Goal: Transaction & Acquisition: Subscribe to service/newsletter

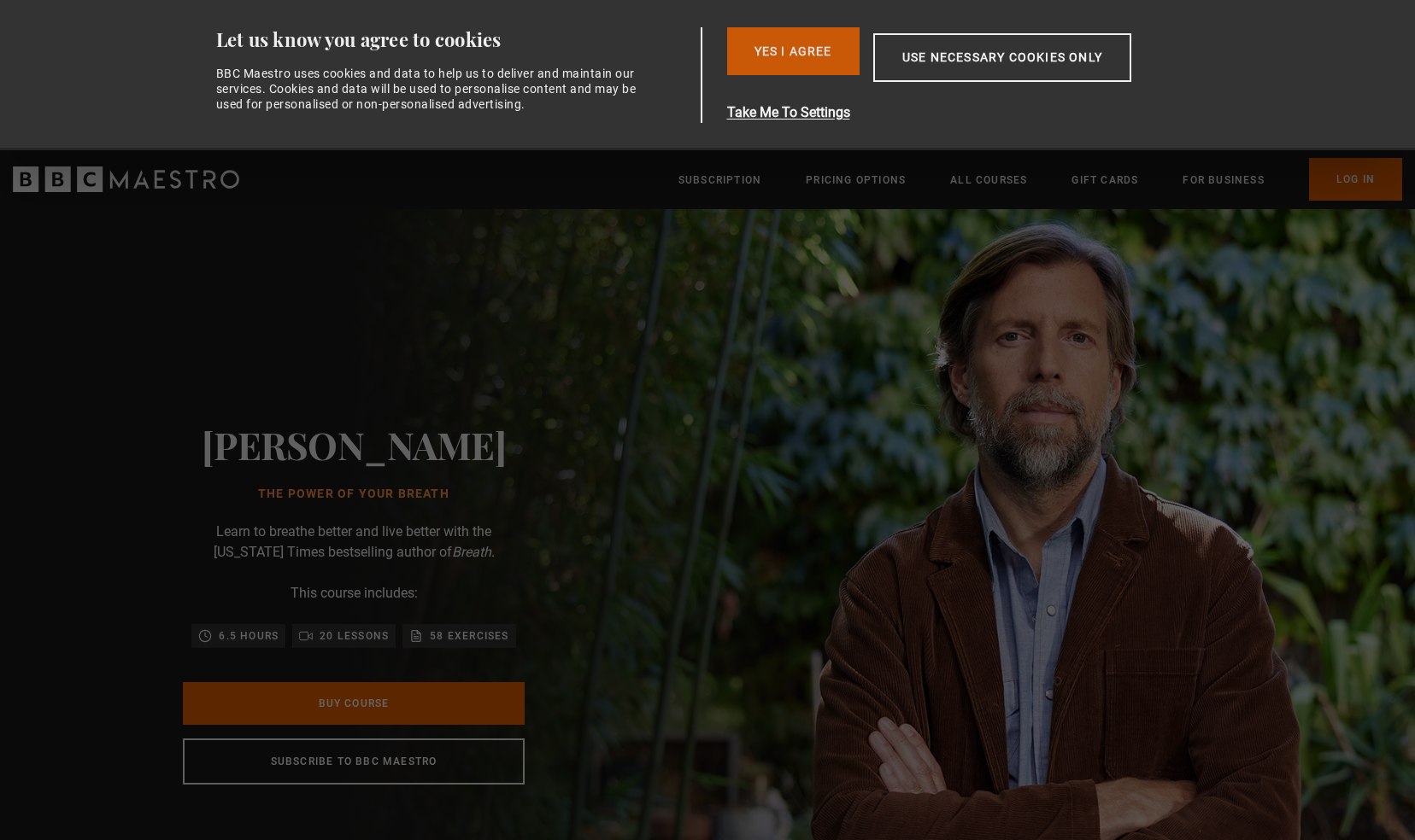
click at [812, 58] on button "Yes I Agree" at bounding box center [793, 51] width 132 height 48
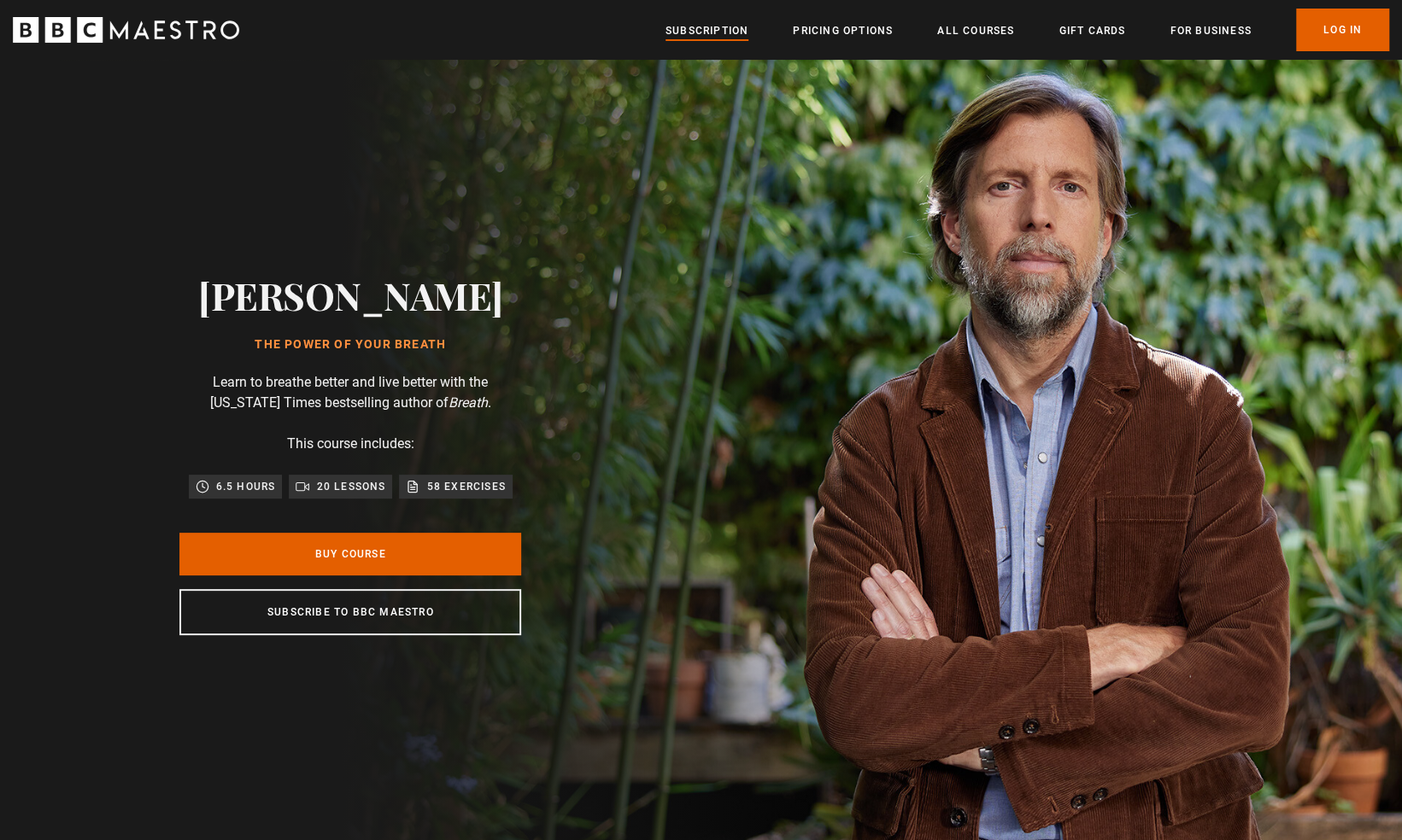
scroll to position [0, 671]
click at [992, 34] on link "All Courses" at bounding box center [975, 31] width 77 height 17
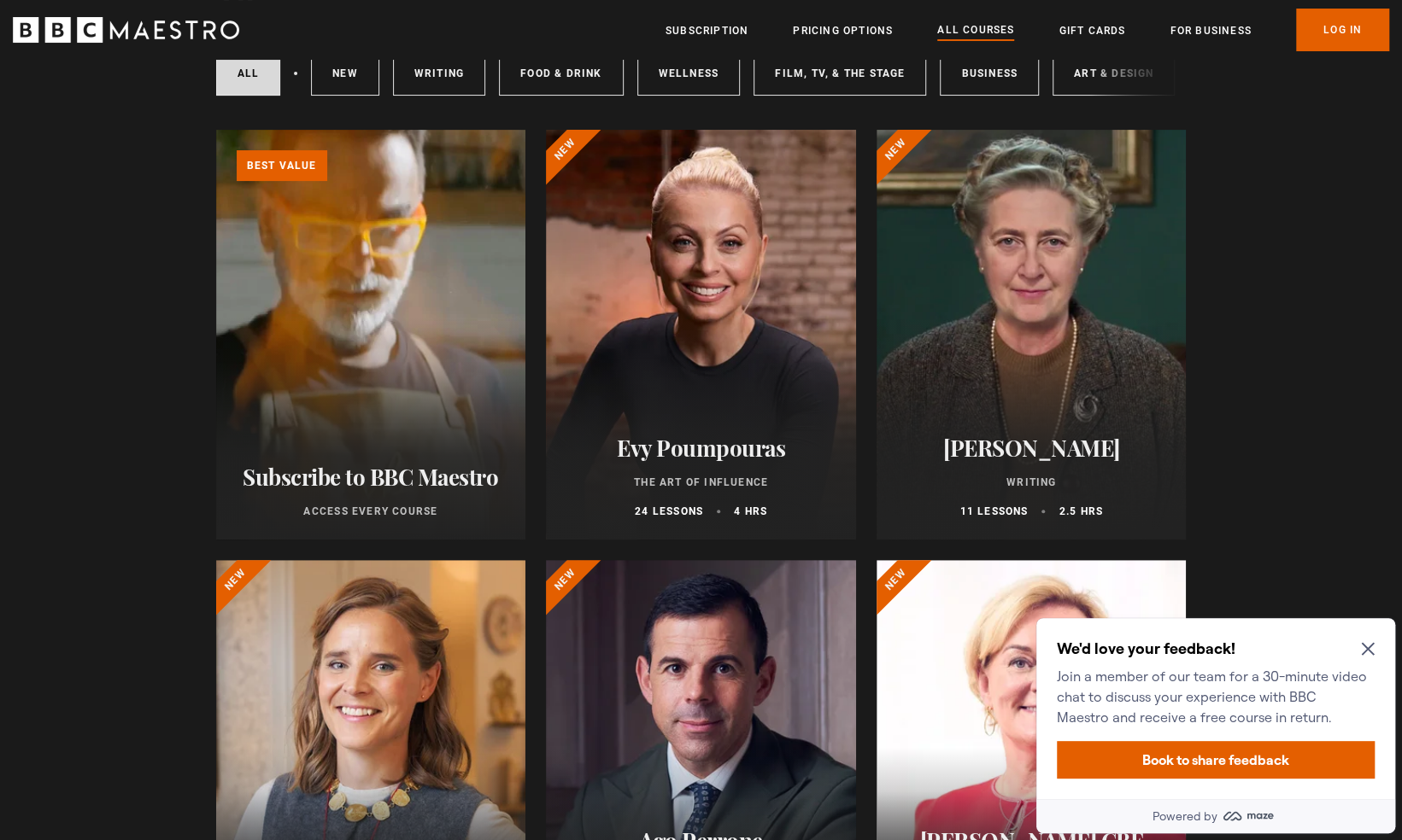
click at [1375, 645] on div "We'd love your feedback! Join a member of our team for a 30-minute video chat t…" at bounding box center [1216, 709] width 359 height 181
click at [1367, 646] on icon "Close Maze Prompt" at bounding box center [1367, 648] width 14 height 14
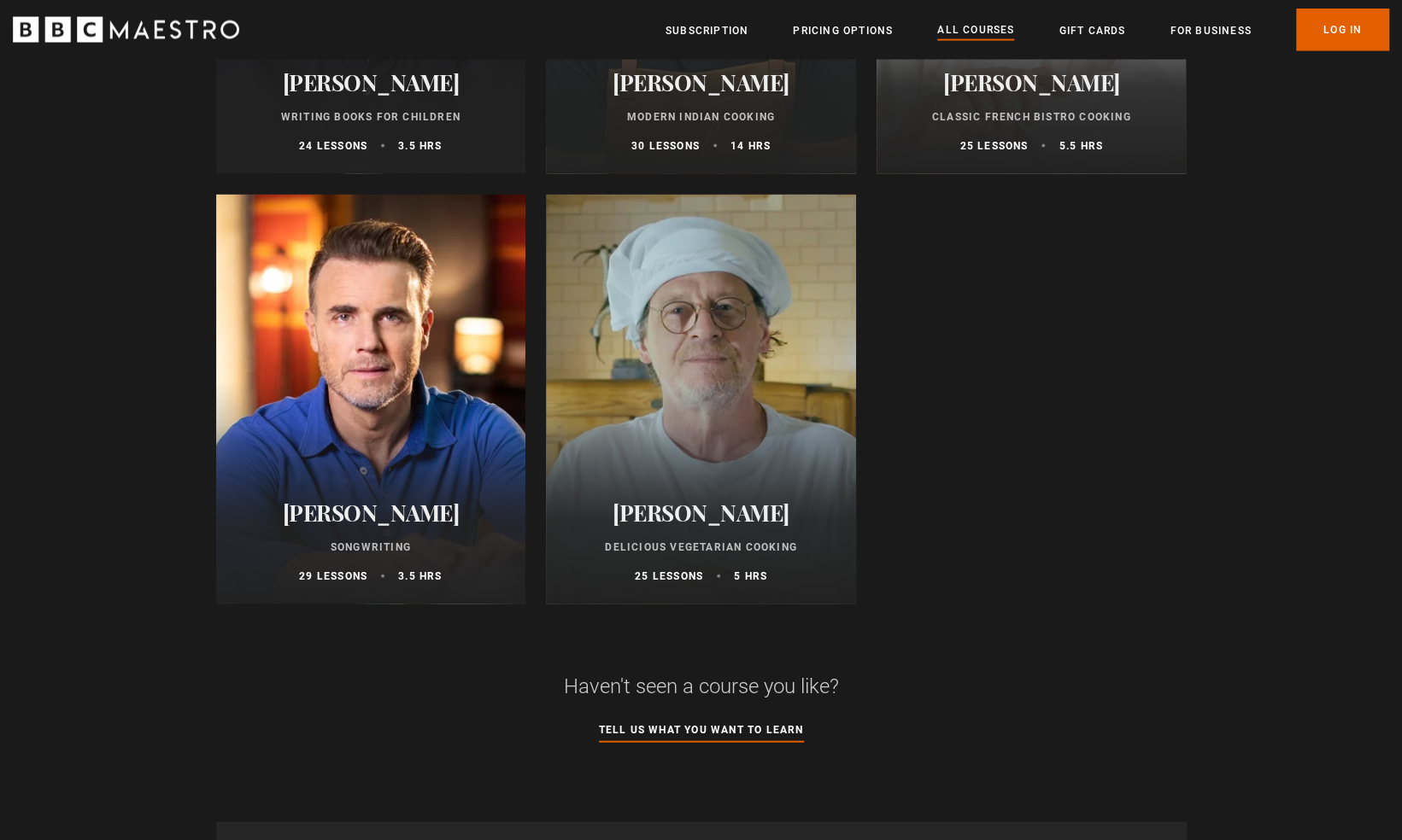
scroll to position [6531, 0]
click at [702, 384] on div at bounding box center [700, 400] width 310 height 410
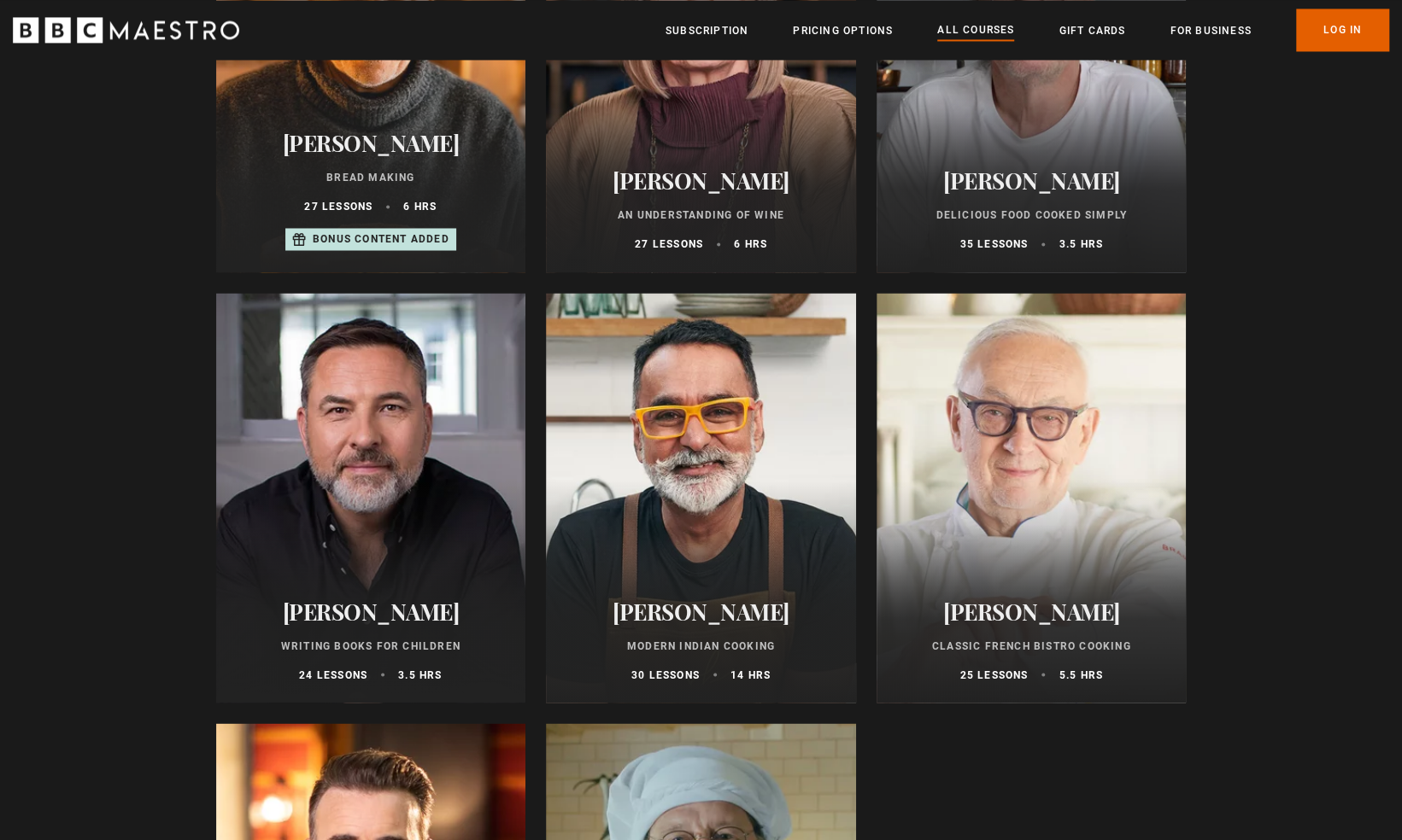
scroll to position [6002, 0]
click at [1027, 459] on div at bounding box center [1031, 498] width 310 height 410
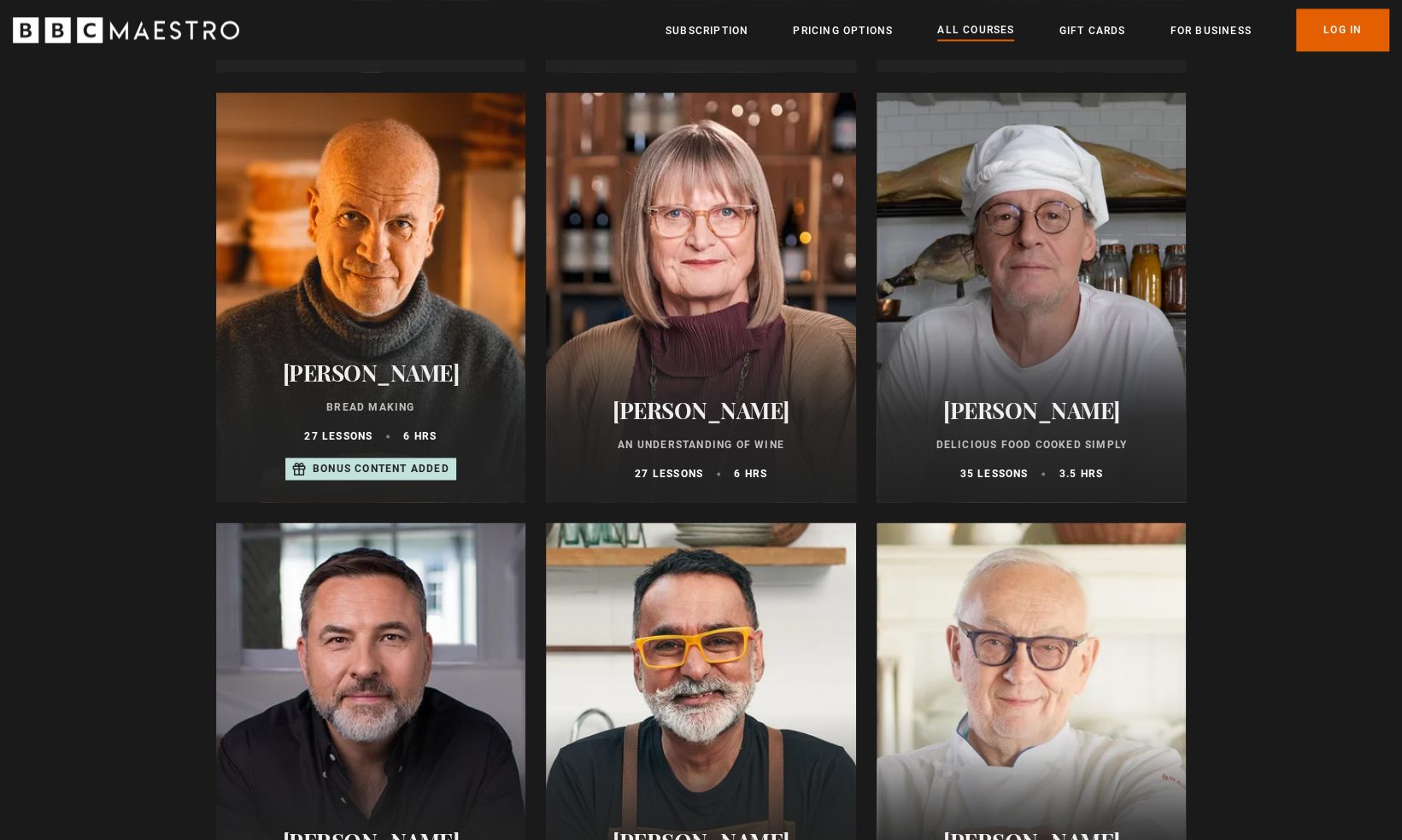
scroll to position [5771, 0]
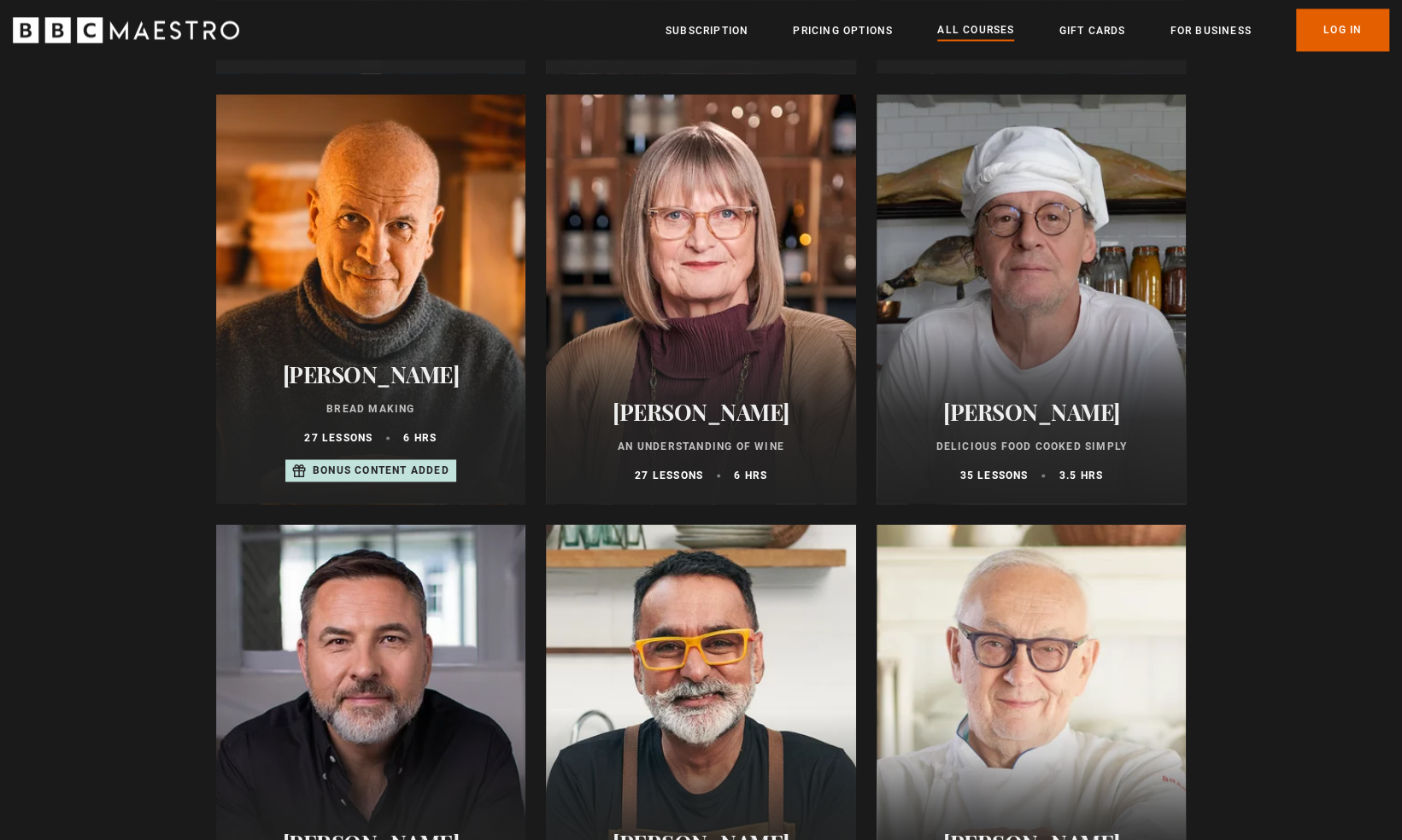
click at [1074, 319] on div at bounding box center [1031, 298] width 310 height 410
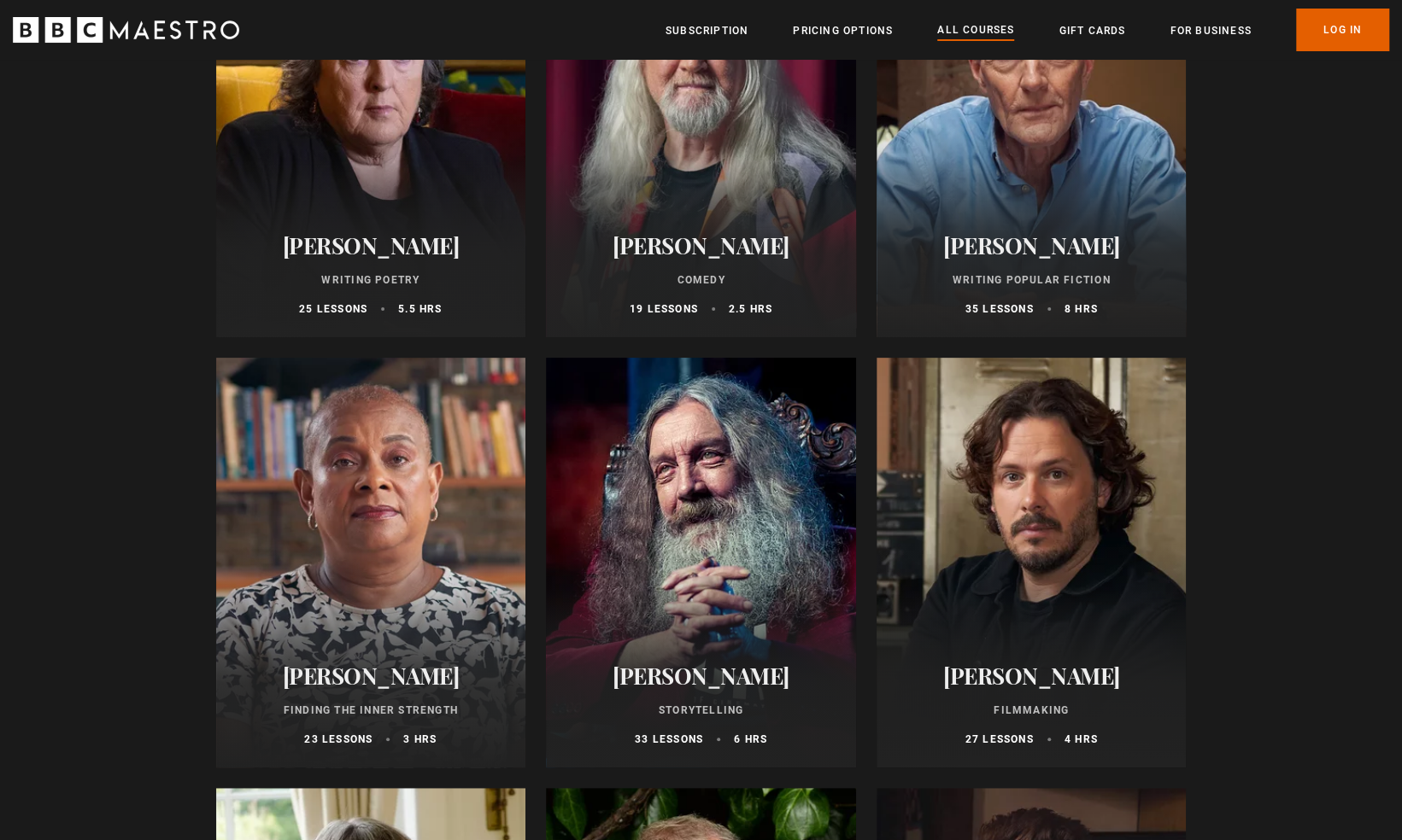
scroll to position [4216, 0]
click at [388, 686] on h2 "[PERSON_NAME]" at bounding box center [371, 676] width 269 height 26
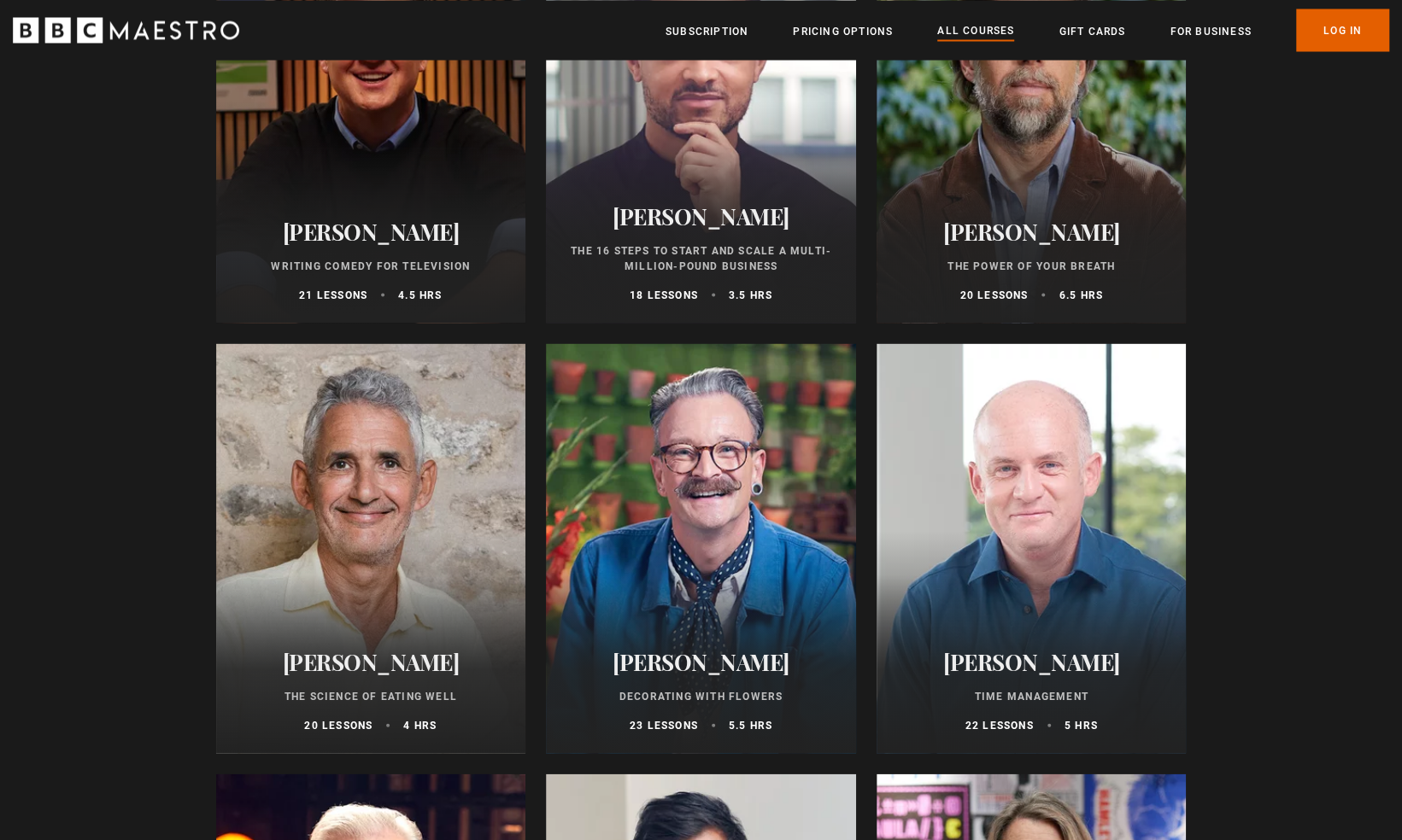
scroll to position [2079, 0]
click at [1060, 519] on div at bounding box center [1031, 549] width 310 height 410
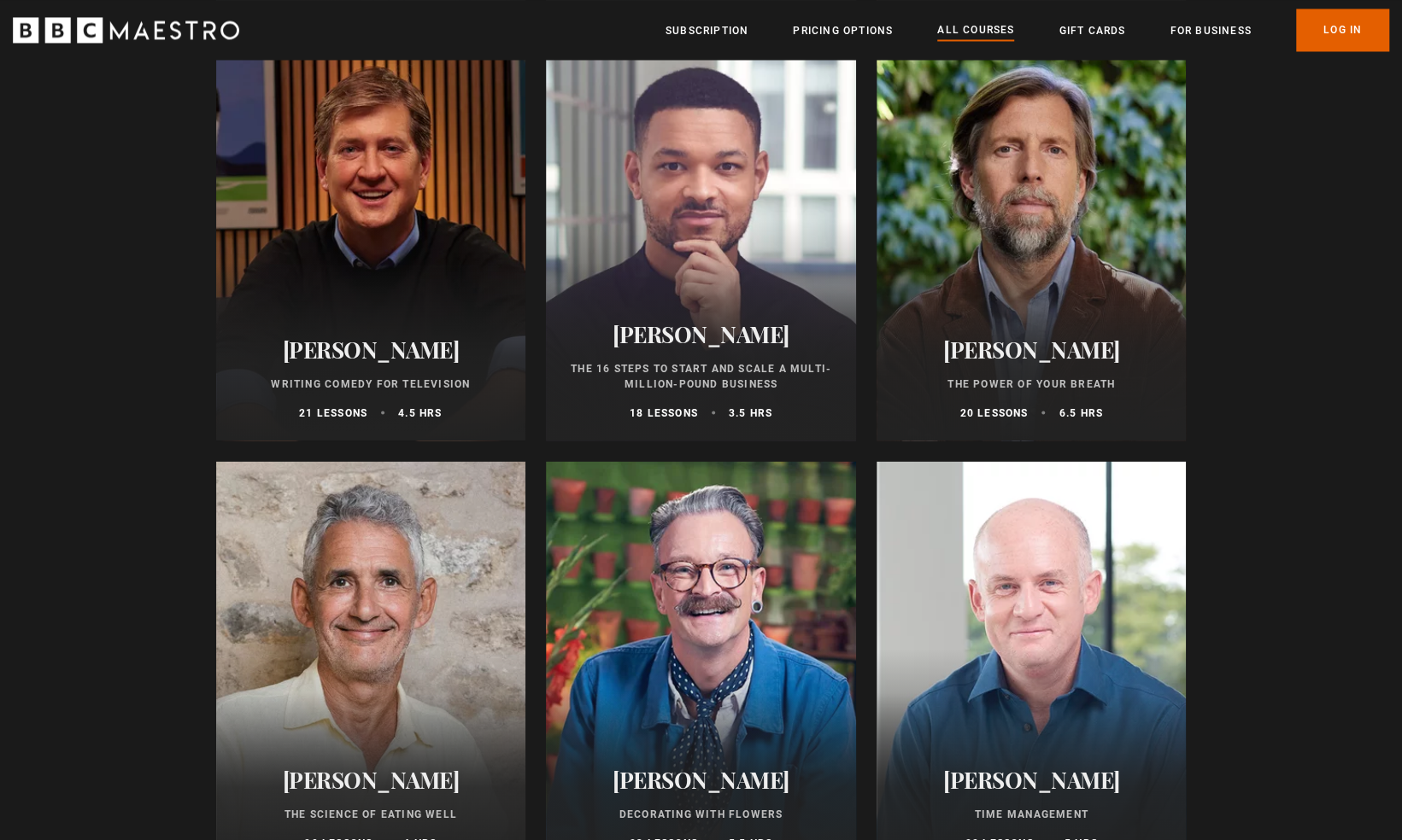
scroll to position [1960, 0]
click at [1071, 304] on div at bounding box center [1031, 236] width 310 height 410
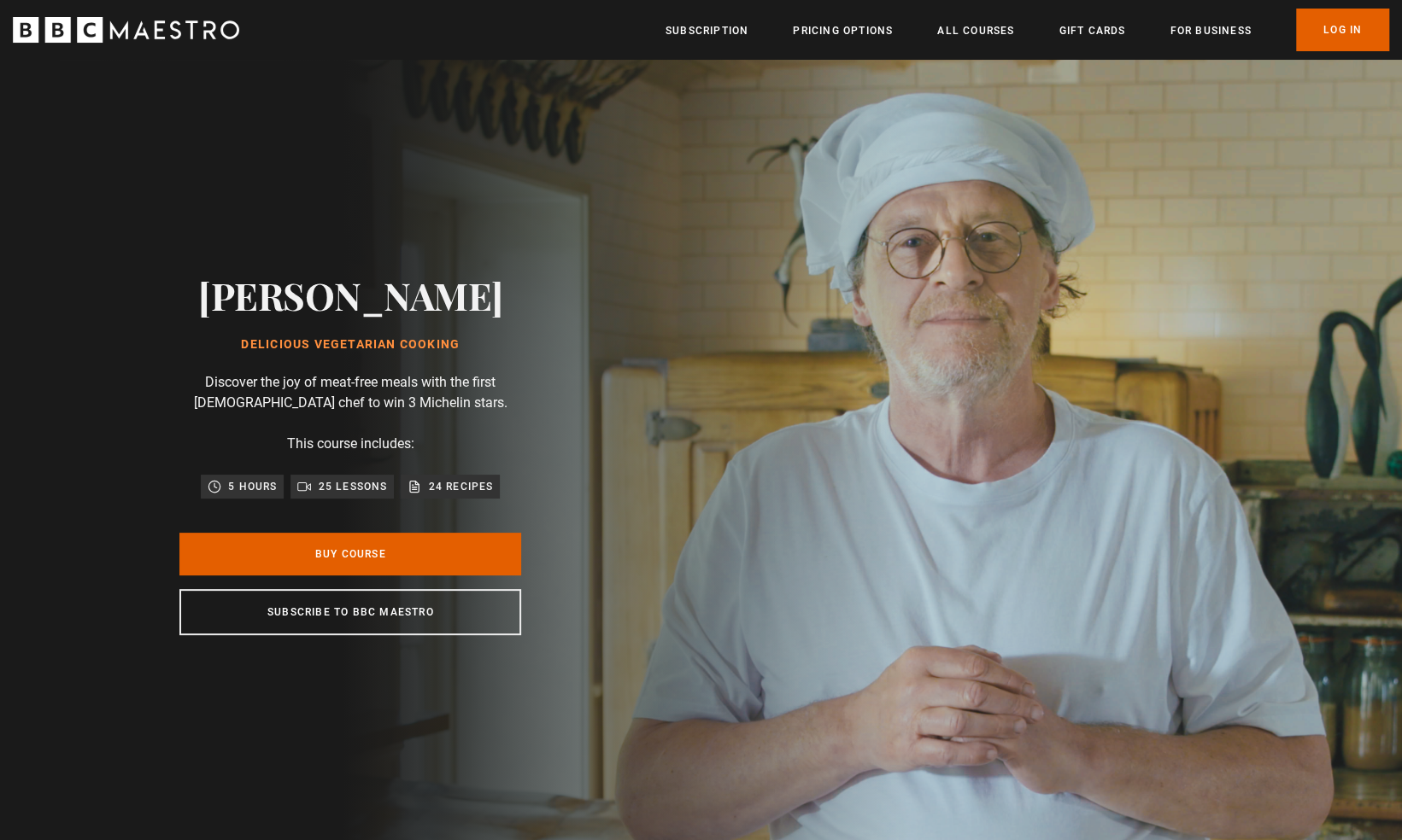
click at [446, 489] on p "24 recipes" at bounding box center [460, 486] width 65 height 17
click at [380, 344] on h1 "Delicious Vegetarian Cooking" at bounding box center [350, 344] width 305 height 14
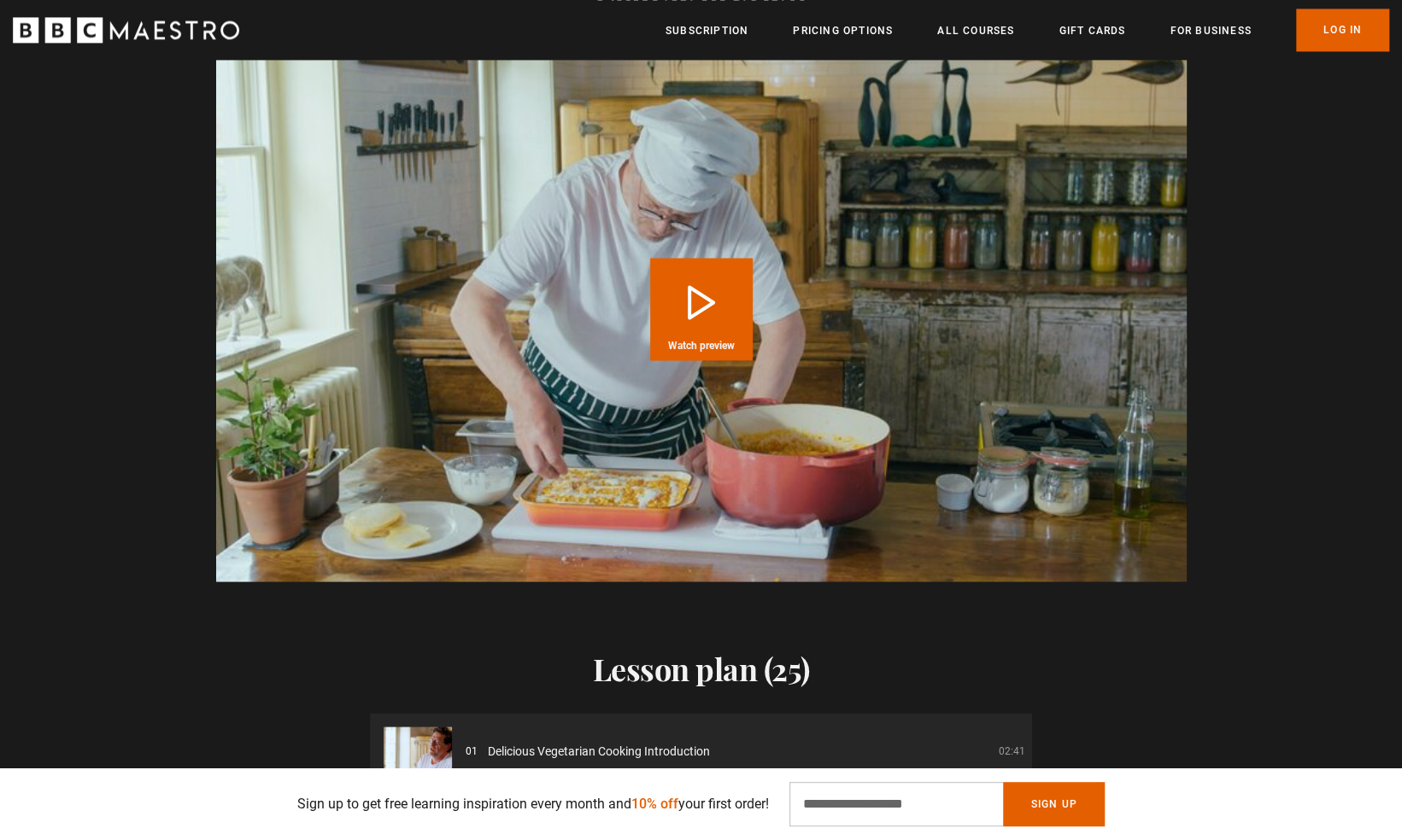
scroll to position [1985, 0]
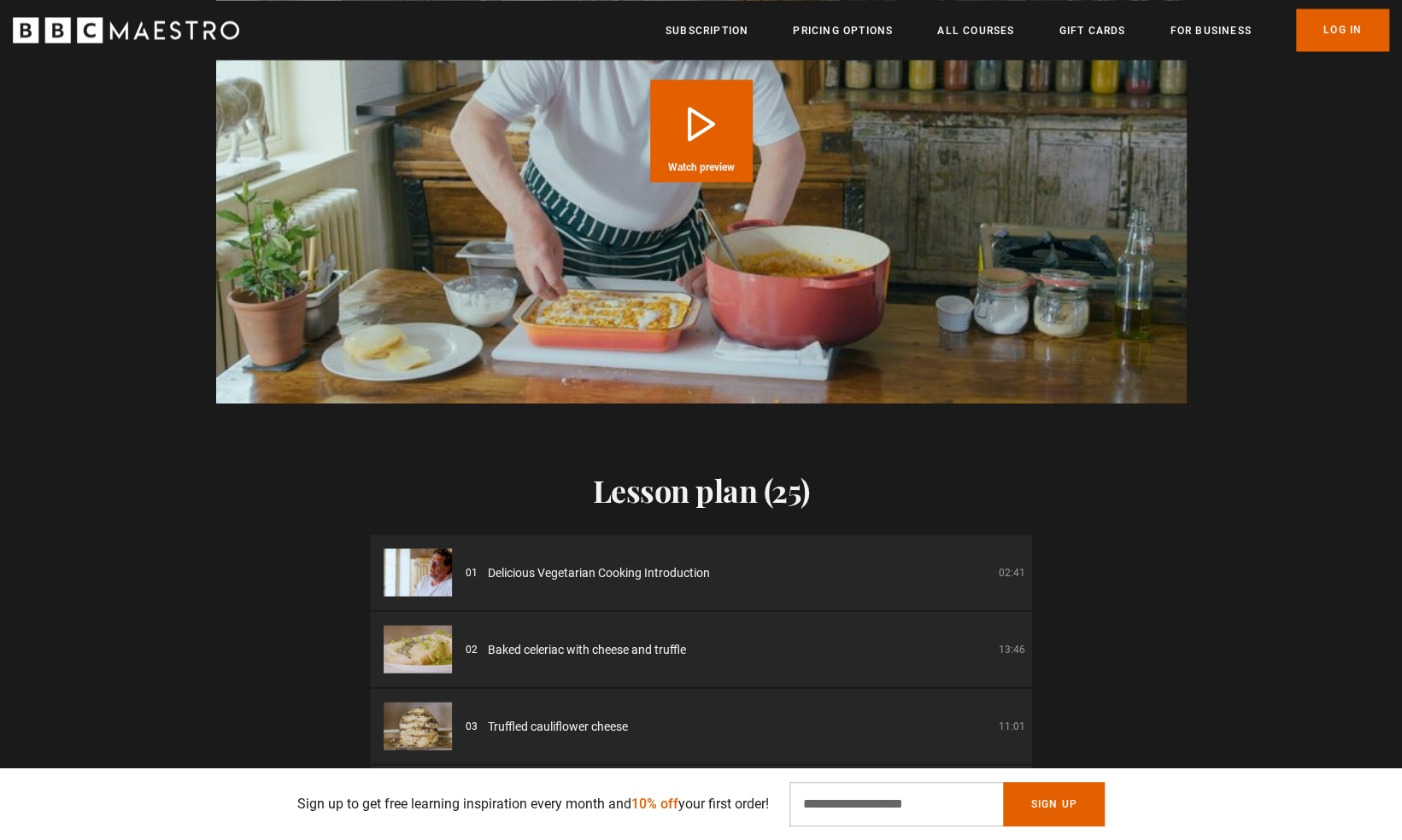
click at [1376, 321] on div "Video Player is loading. Play Course overview for Delicious Vegetarian Cooking …" at bounding box center [701, 129] width 1402 height 545
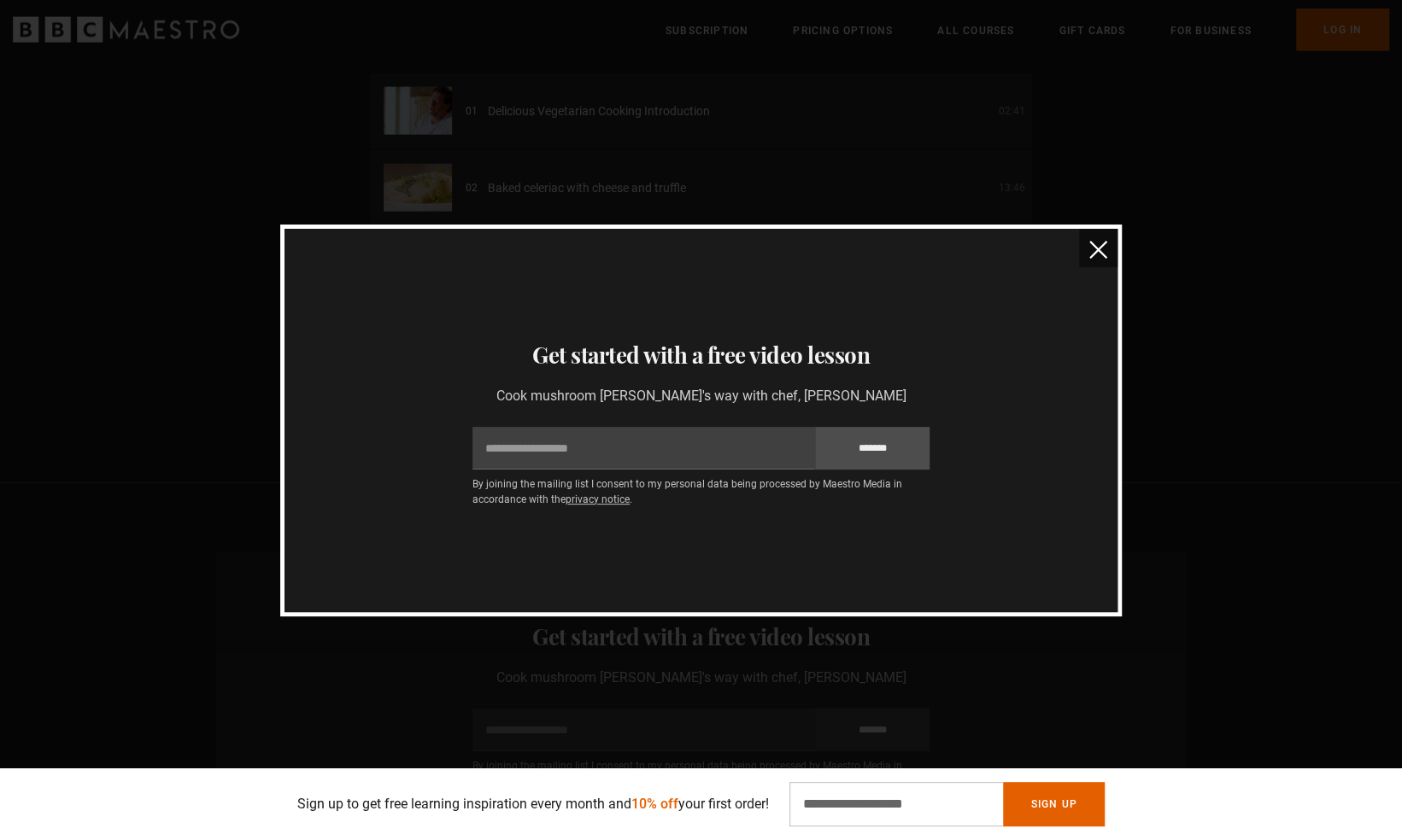
scroll to position [2532, 0]
click at [1108, 253] on button "close" at bounding box center [1098, 248] width 38 height 38
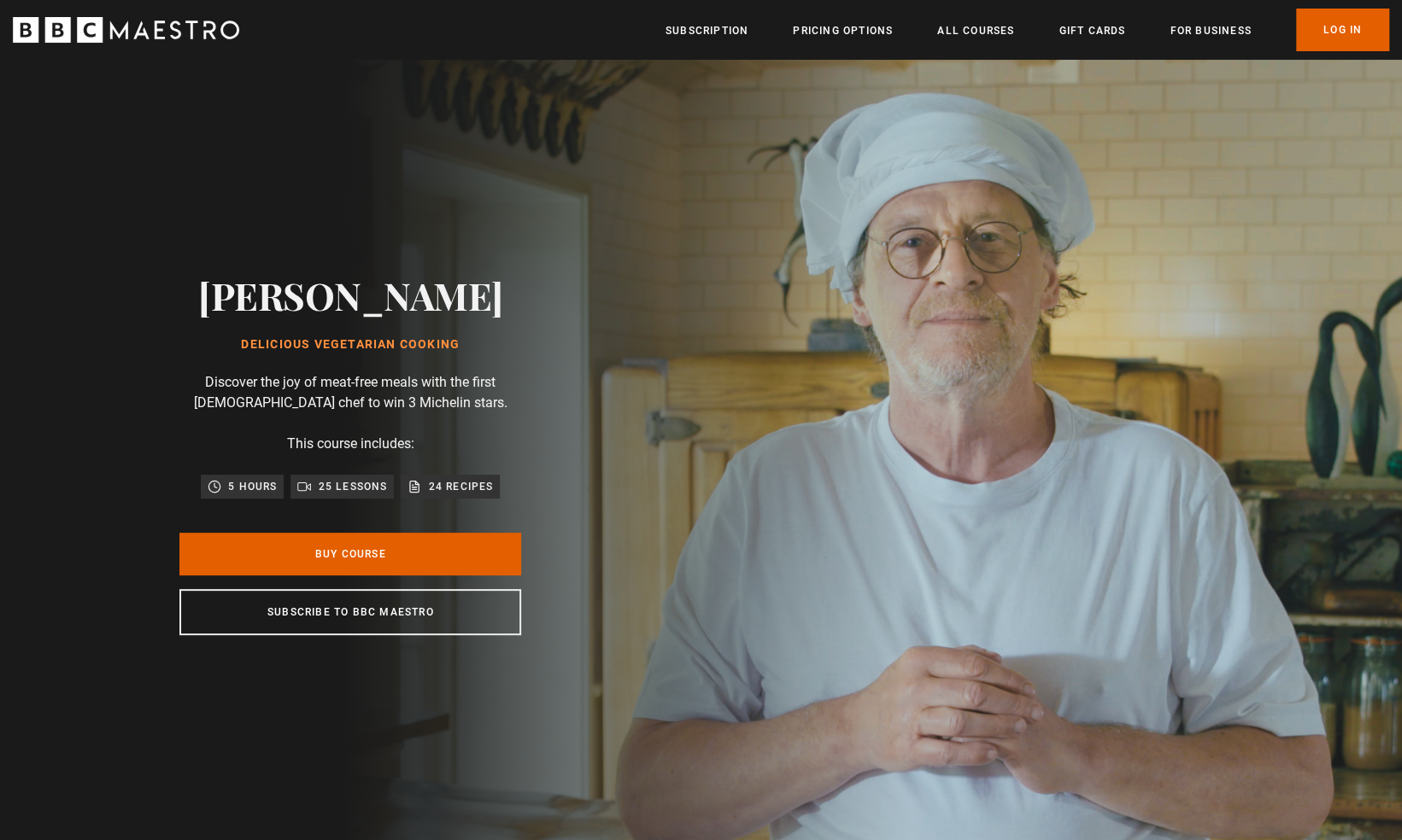
scroll to position [0, 1567]
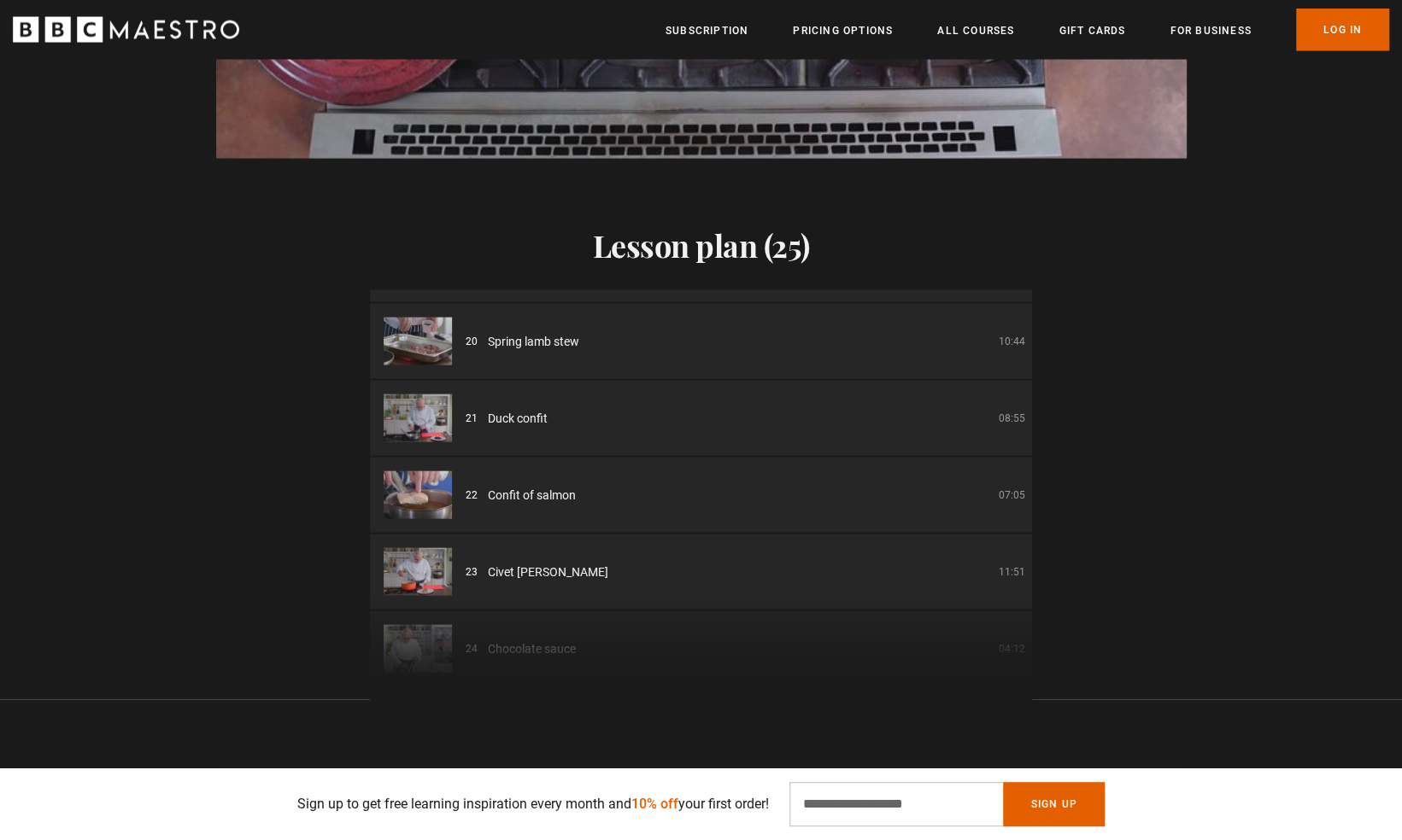
scroll to position [1510, 0]
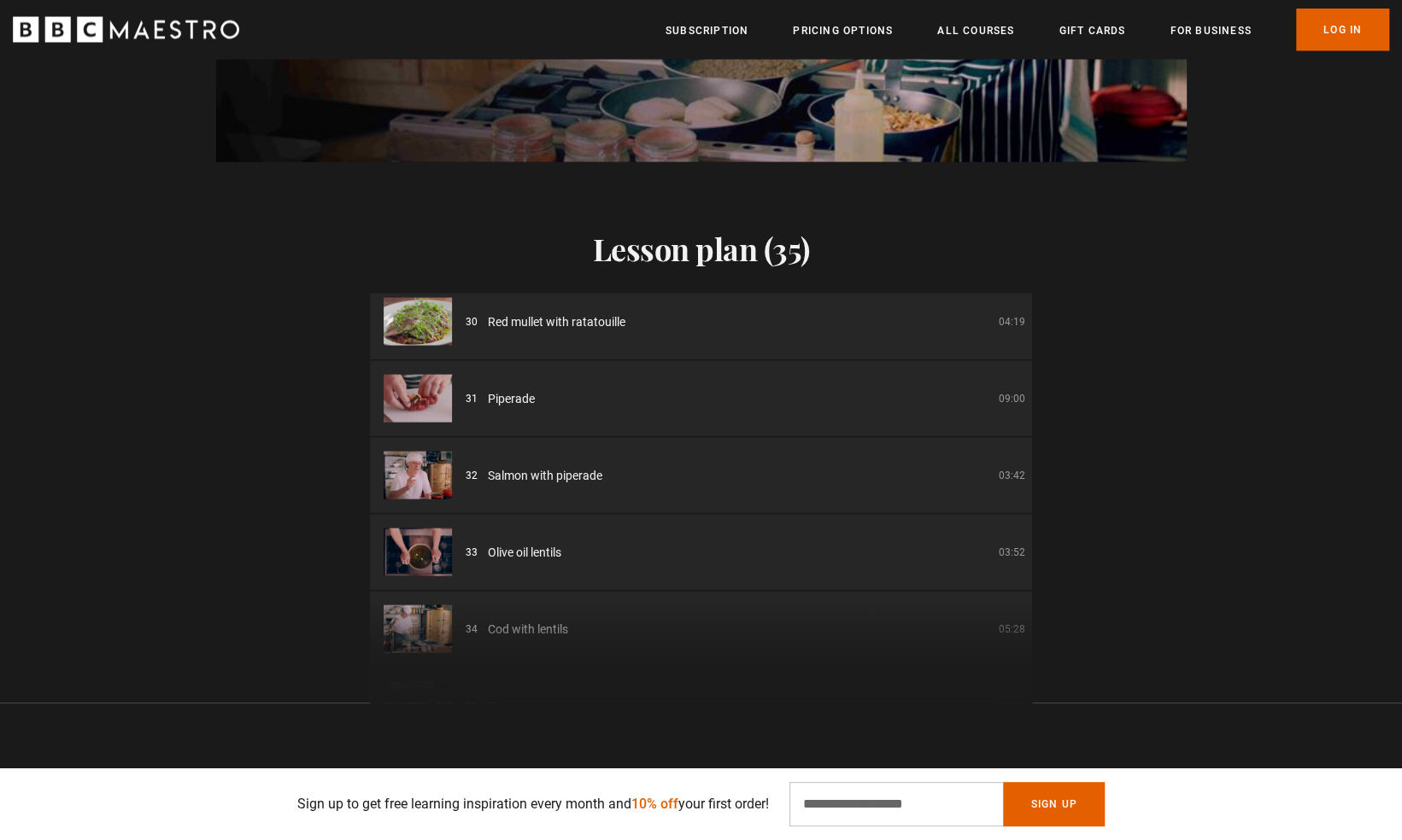
scroll to position [2279, 0]
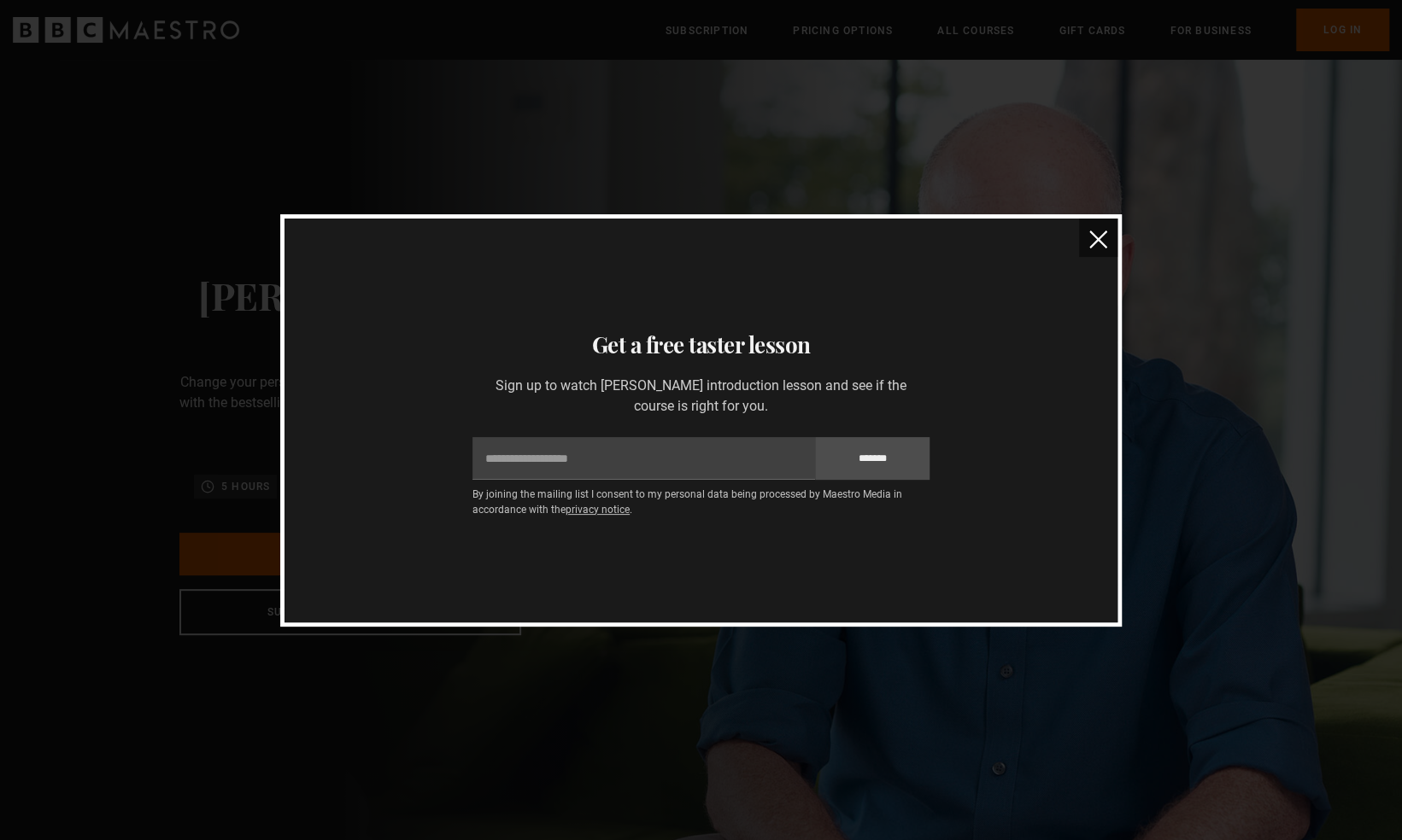
click at [1090, 248] on img "close" at bounding box center [1098, 240] width 18 height 18
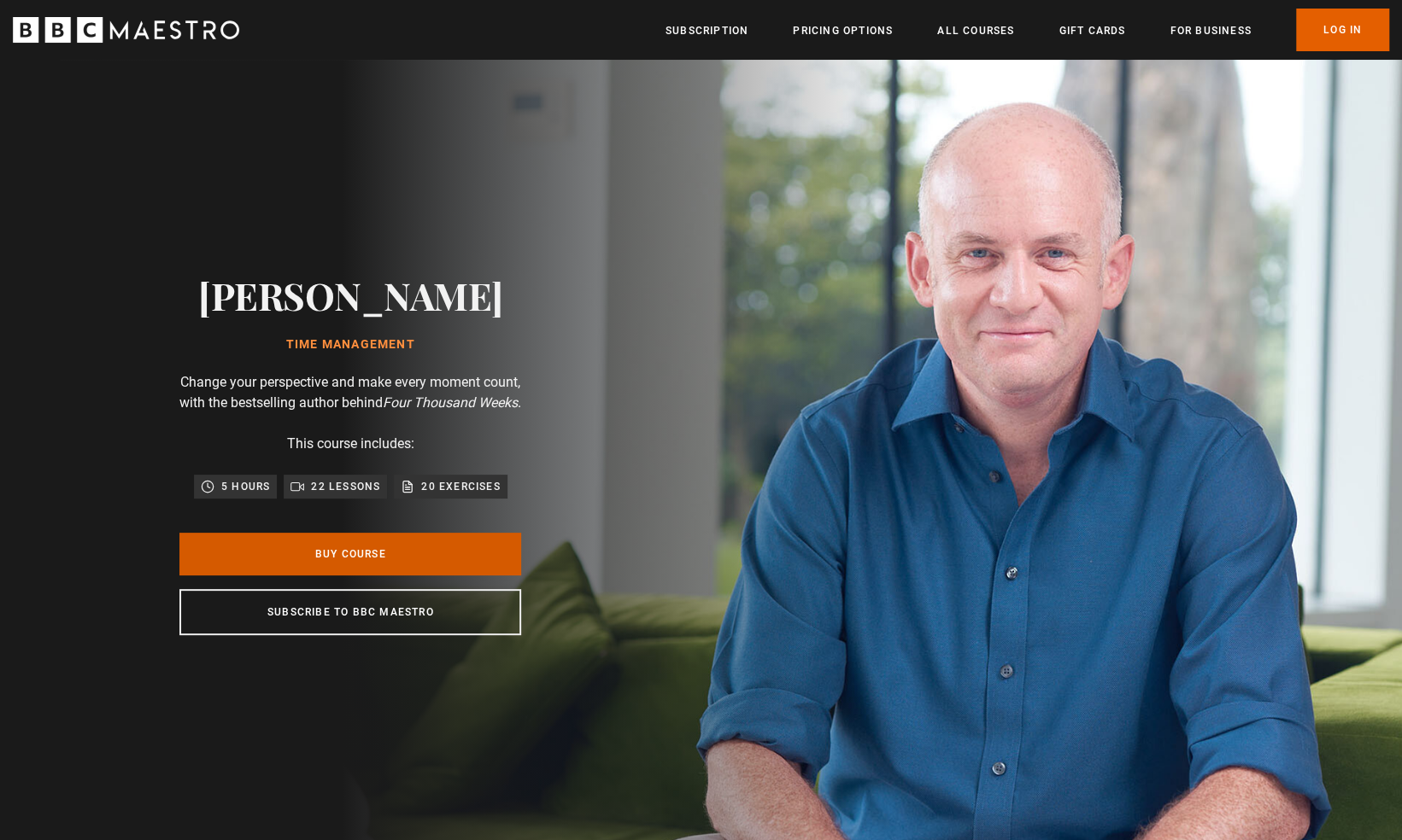
click at [355, 567] on link "Buy Course" at bounding box center [350, 553] width 342 height 42
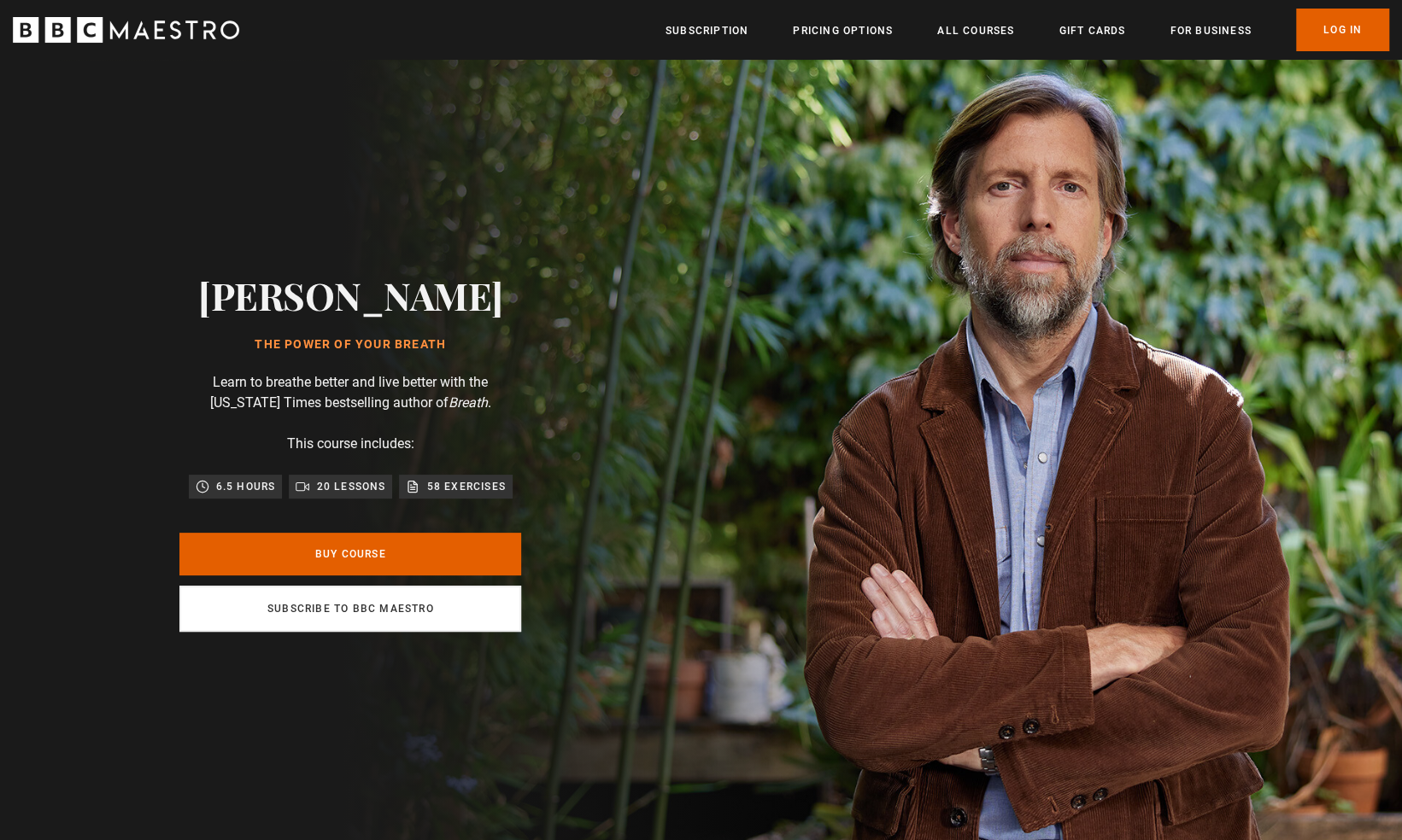
click at [362, 619] on link "Subscribe to BBC Maestro" at bounding box center [350, 609] width 342 height 46
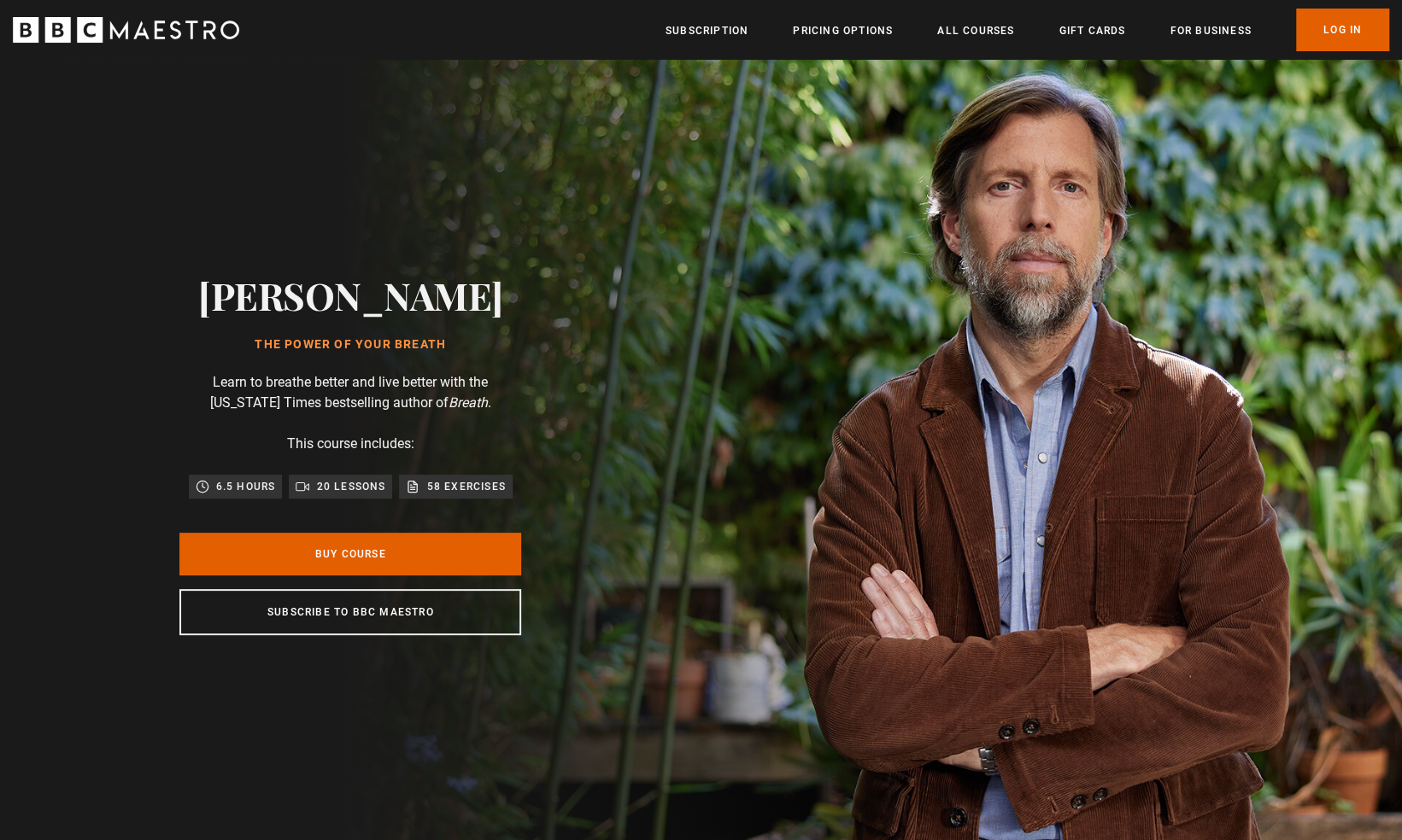
scroll to position [0, 895]
